Goal: Ask a question

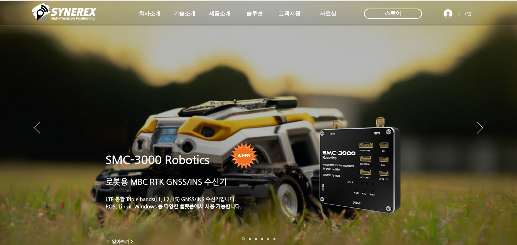
click at [473, 127] on img "슬라이드쇼" at bounding box center [258, 128] width 517 height 255
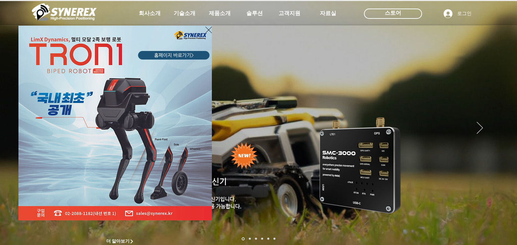
click at [278, 12] on div "LimX Dinamics" at bounding box center [258, 122] width 517 height 245
click at [291, 12] on div "LimX Dinamics" at bounding box center [258, 122] width 517 height 245
click at [292, 15] on div "LimX Dinamics" at bounding box center [258, 122] width 517 height 245
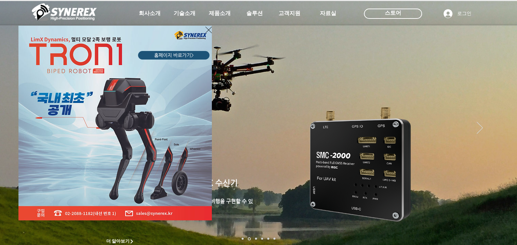
click at [209, 31] on icon "사이트로 돌아가기" at bounding box center [208, 30] width 6 height 9
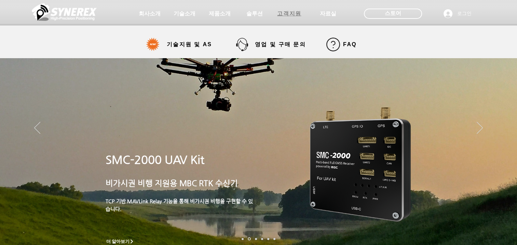
click at [291, 12] on span "고객지원" at bounding box center [289, 13] width 24 height 7
select select "******"
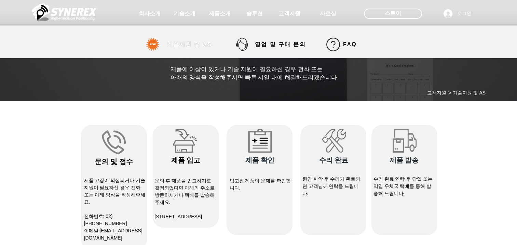
click at [206, 45] on span "기술지원 및 AS" at bounding box center [189, 44] width 45 height 7
